Goal: Task Accomplishment & Management: Manage account settings

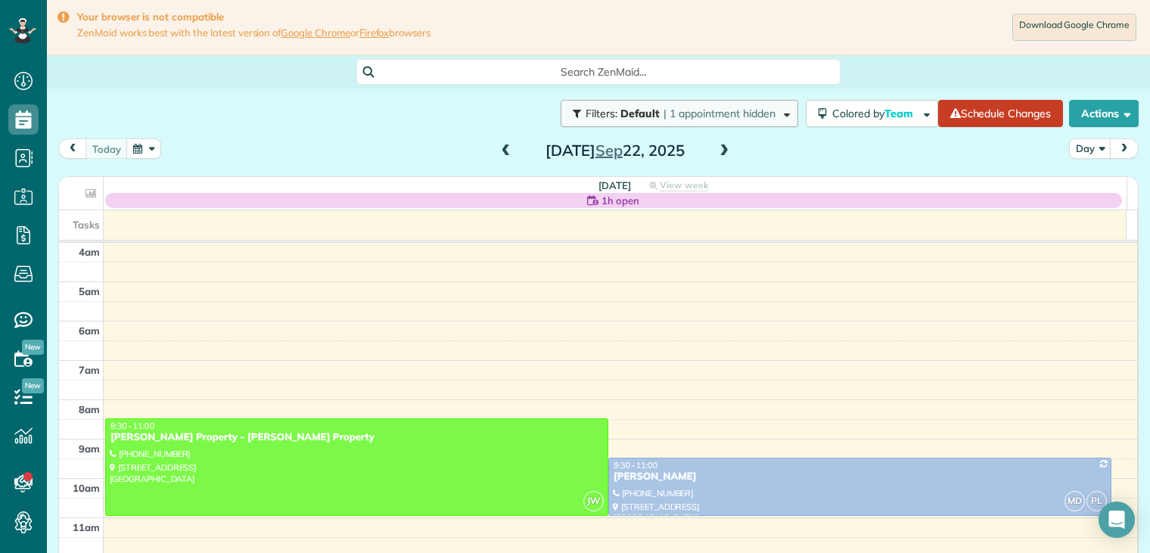
scroll to position [118, 0]
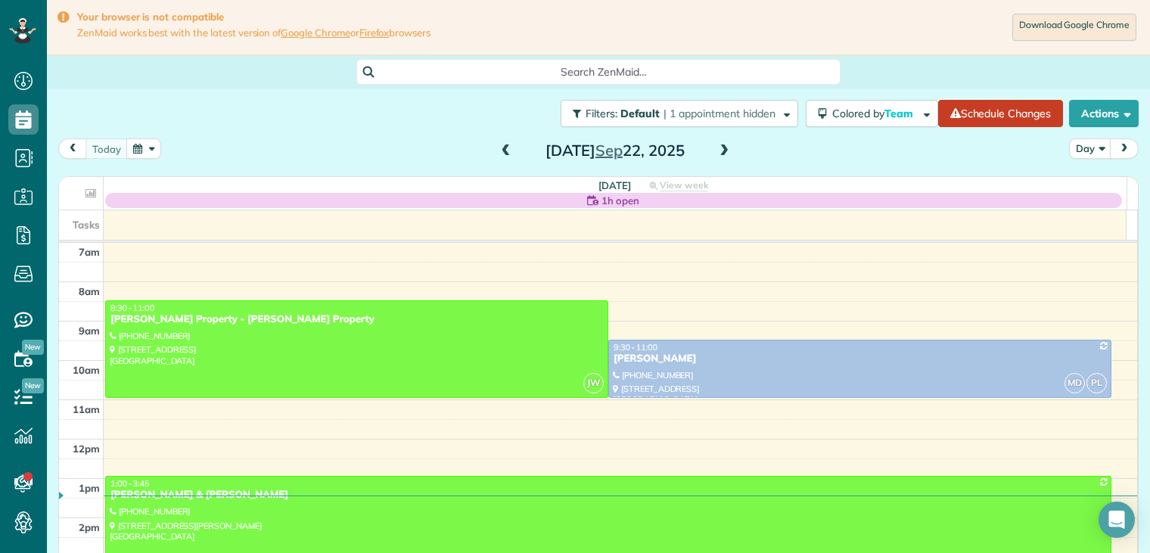
click at [719, 148] on span at bounding box center [724, 152] width 17 height 14
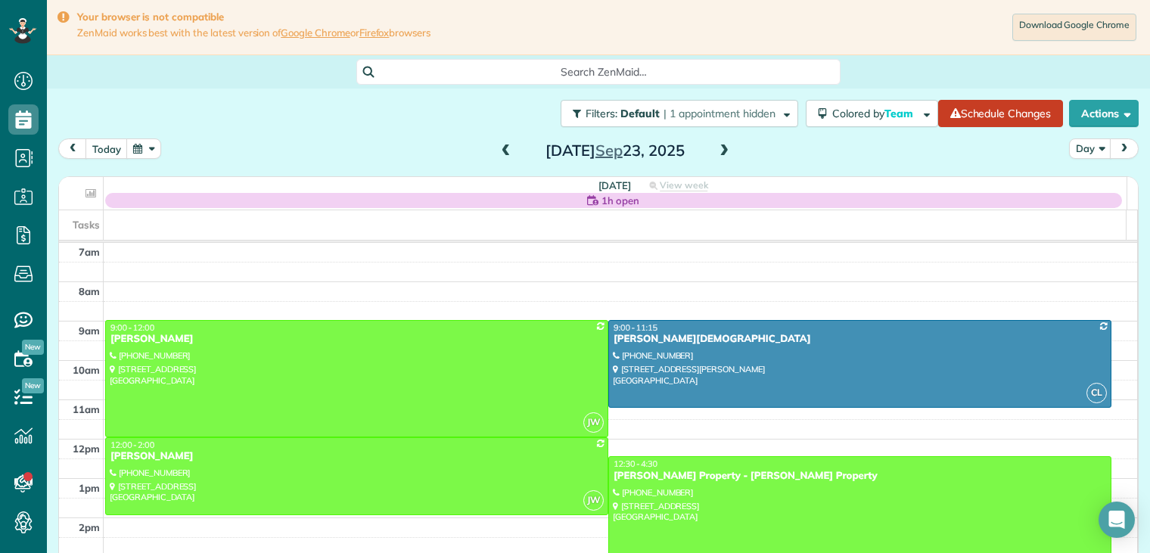
click at [719, 148] on span at bounding box center [724, 152] width 17 height 14
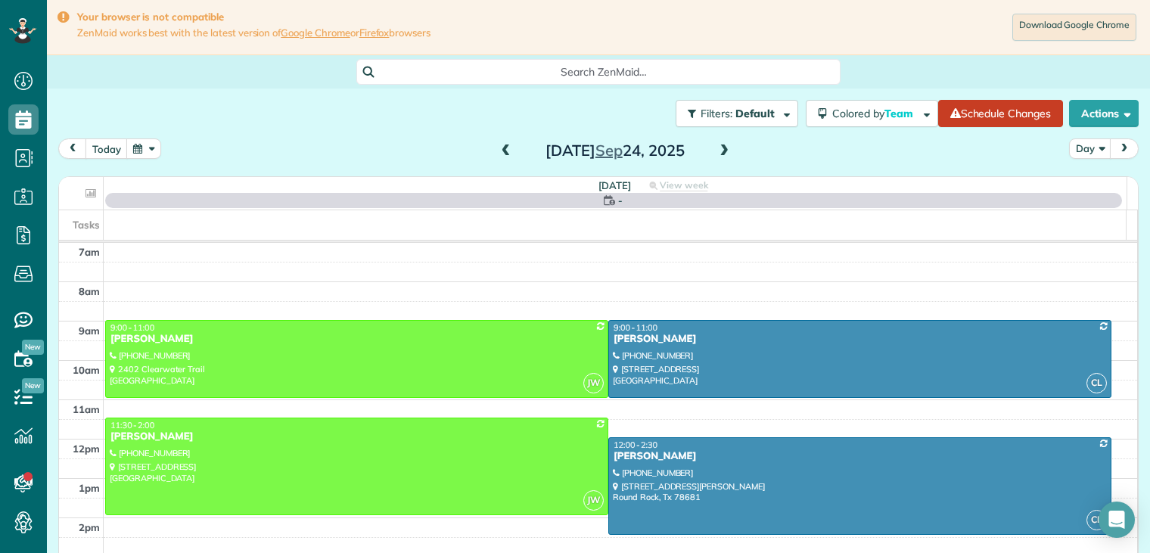
click at [719, 148] on span at bounding box center [724, 152] width 17 height 14
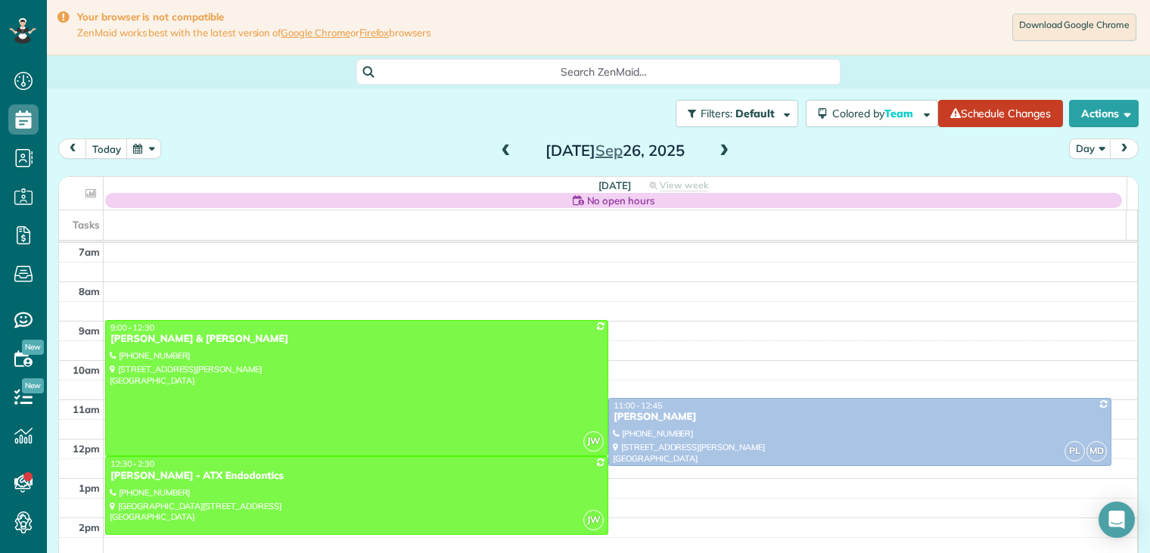
click at [719, 148] on span at bounding box center [724, 152] width 17 height 14
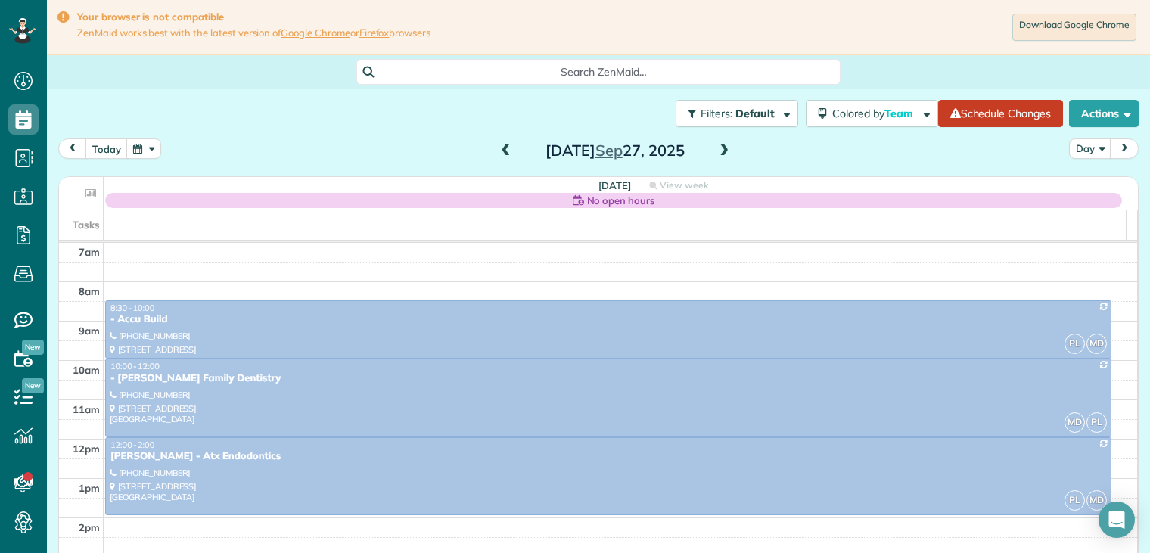
click at [719, 148] on span at bounding box center [724, 152] width 17 height 14
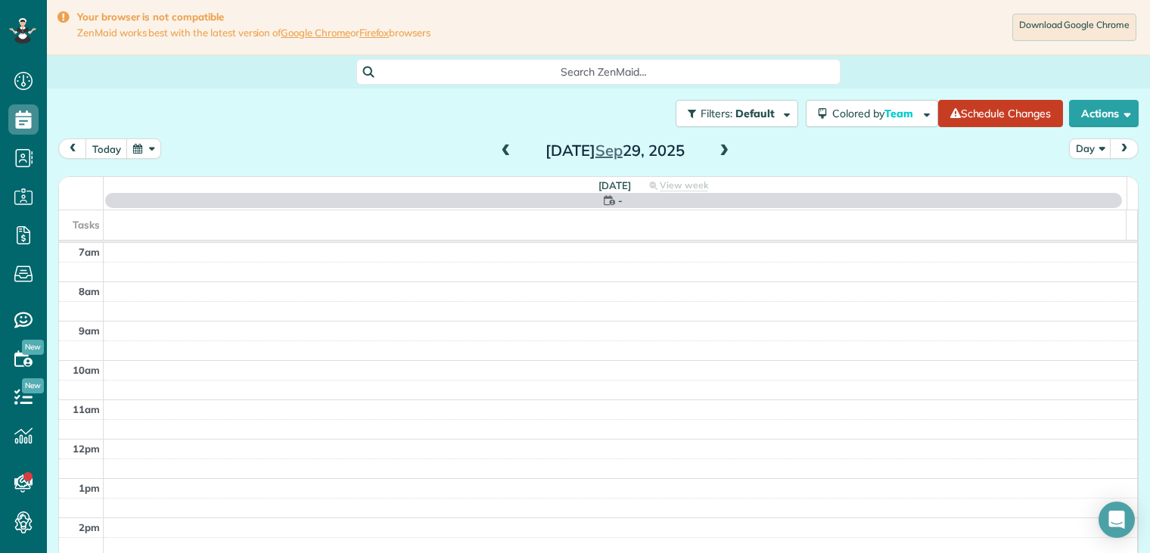
click at [719, 148] on span at bounding box center [724, 152] width 17 height 14
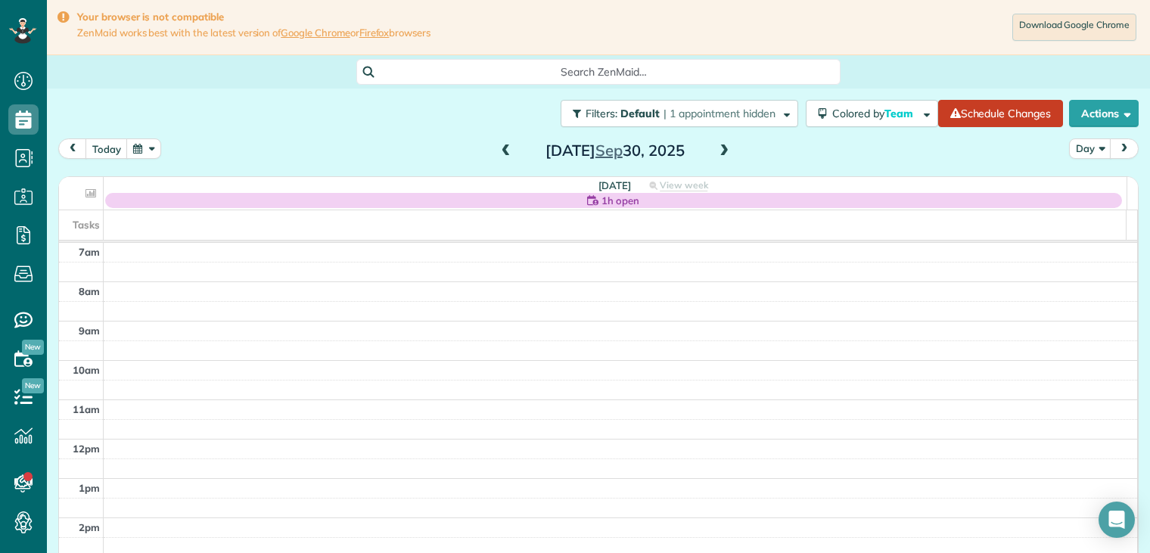
click at [719, 148] on span at bounding box center [724, 152] width 17 height 14
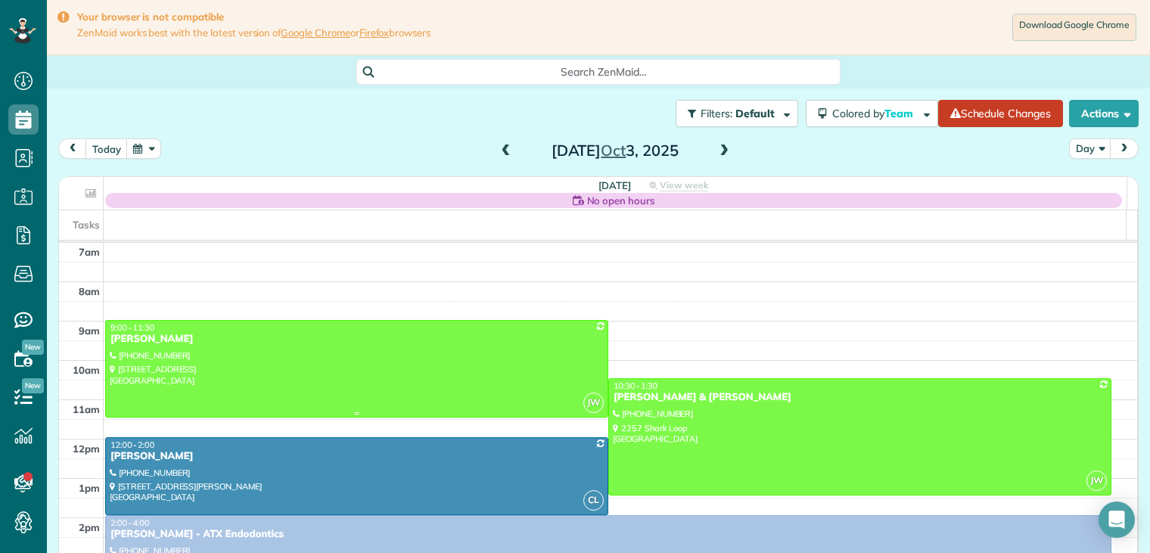
click at [129, 338] on div "[PERSON_NAME]" at bounding box center [357, 339] width 494 height 13
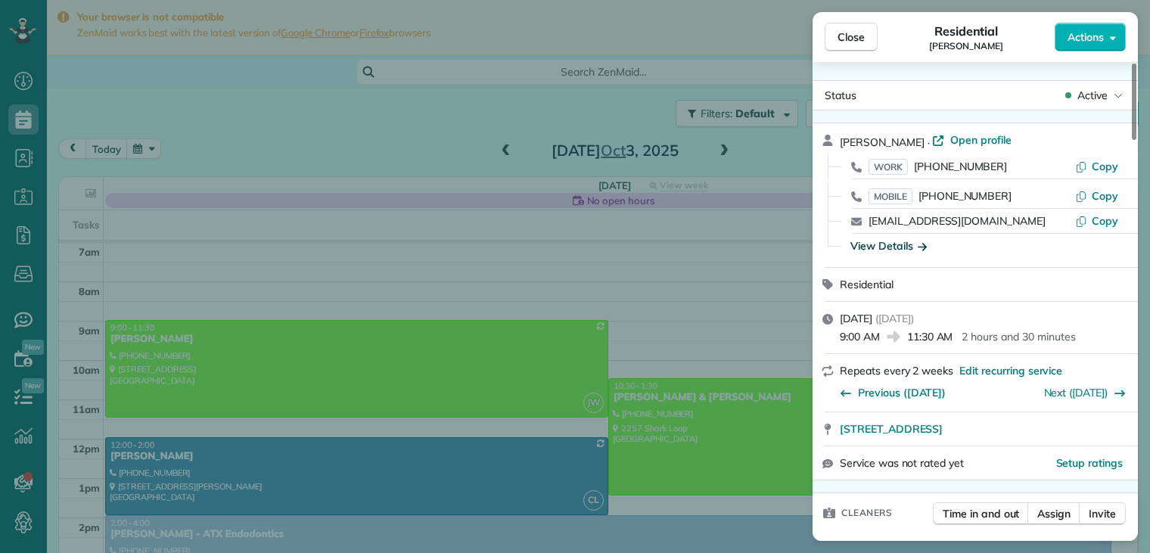
click at [925, 246] on icon "button" at bounding box center [922, 245] width 9 height 15
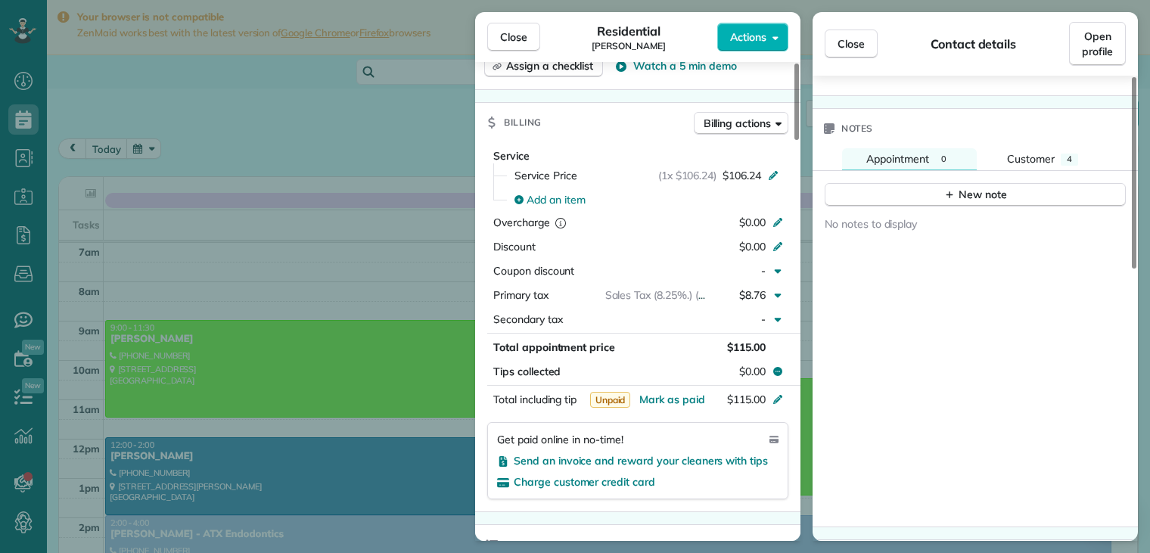
scroll to position [660, 0]
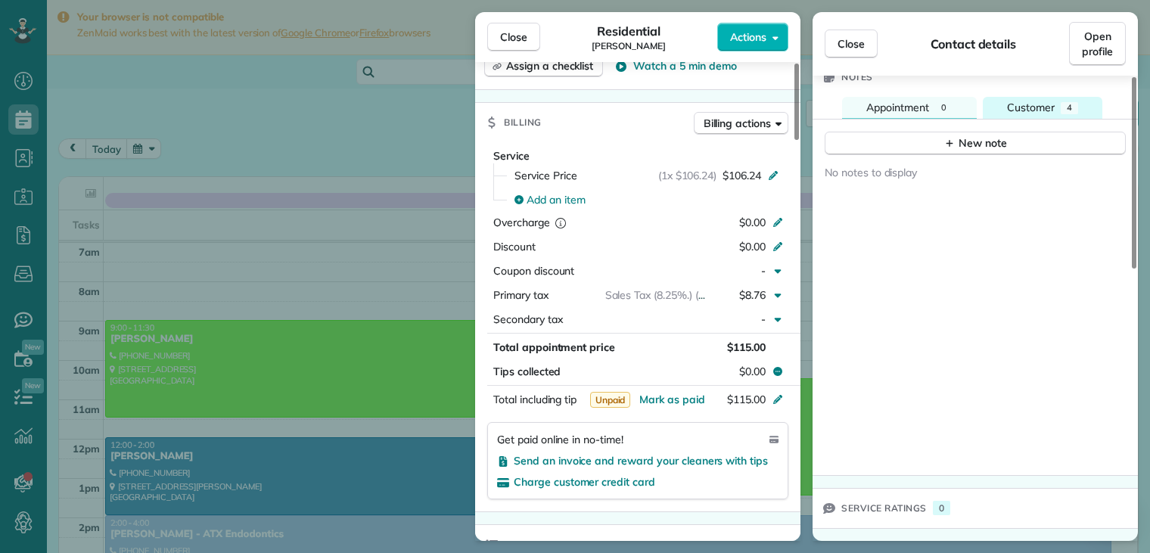
click at [1057, 108] on button "Customer 4" at bounding box center [1043, 108] width 120 height 22
click at [1057, 109] on button "Customer 4" at bounding box center [1043, 108] width 120 height 22
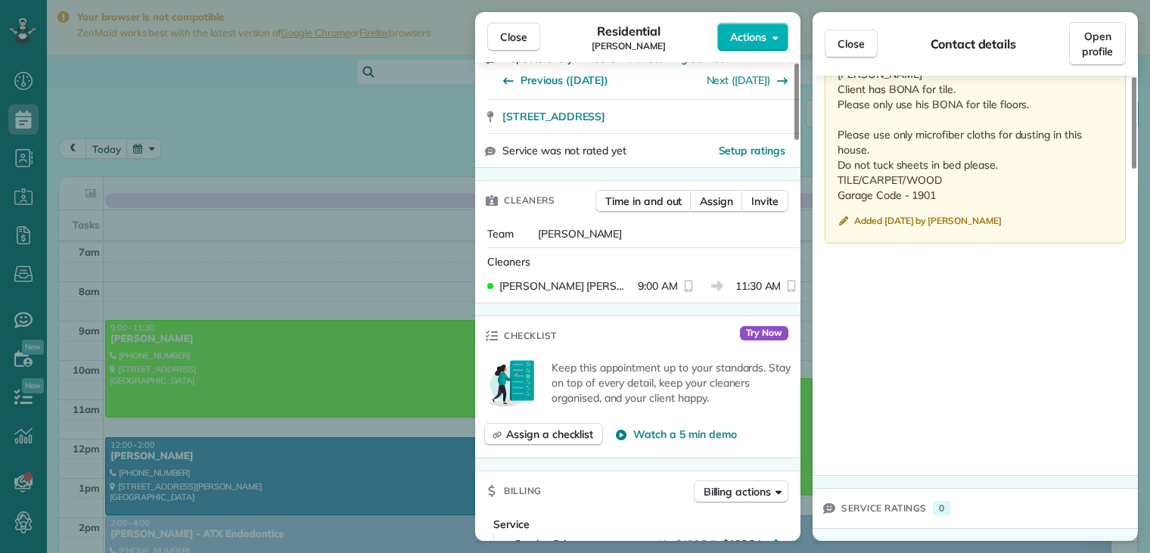
scroll to position [236, 0]
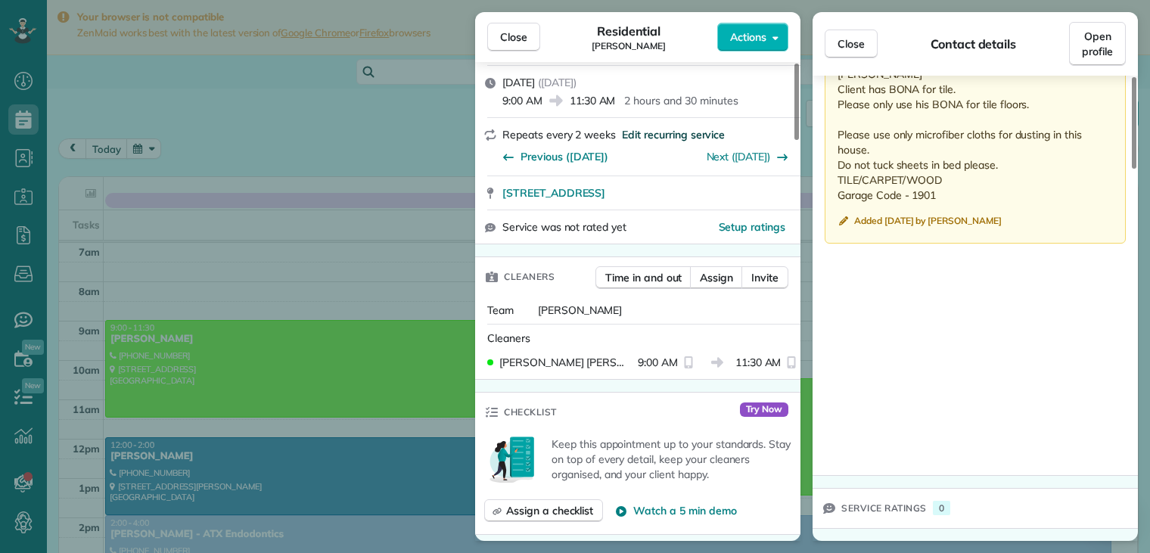
click at [678, 139] on span "Edit recurring service" at bounding box center [673, 134] width 103 height 15
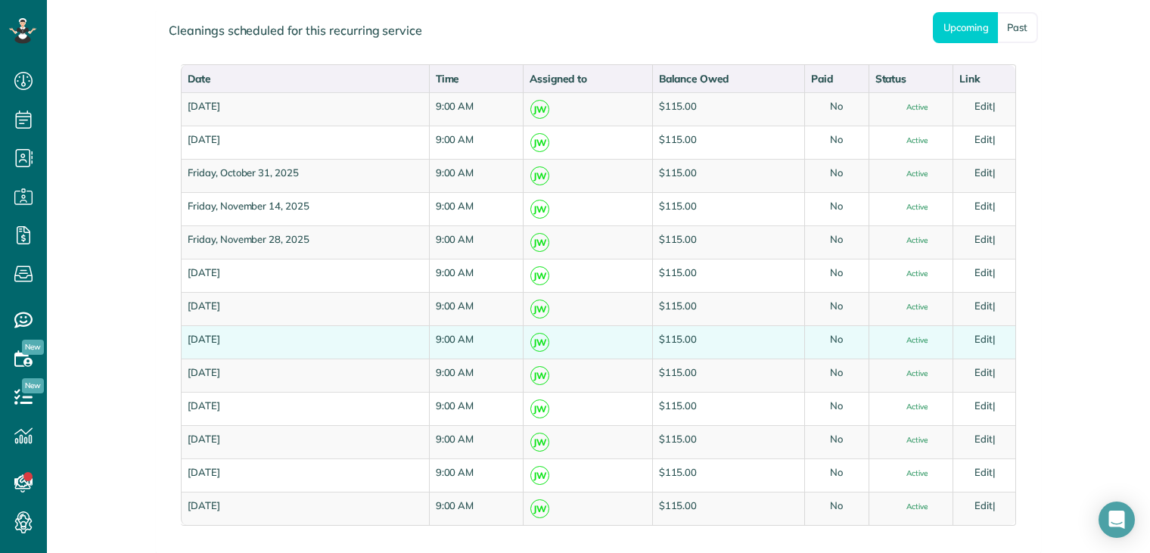
scroll to position [879, 0]
